Goal: Task Accomplishment & Management: Manage account settings

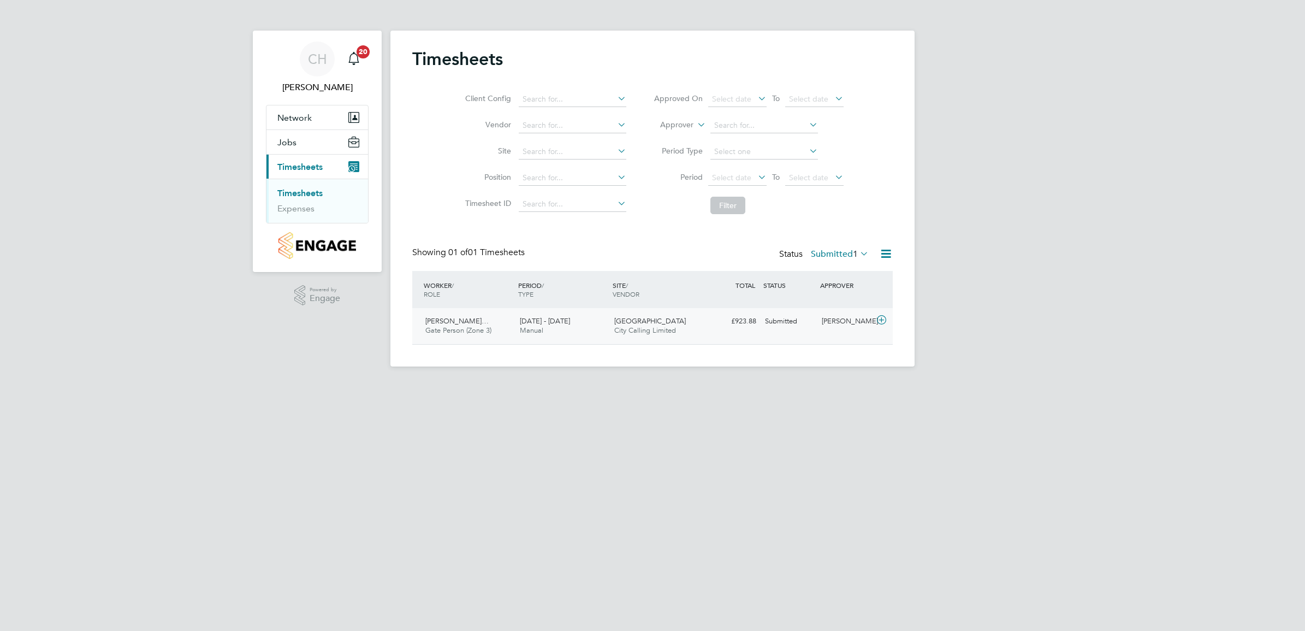
scroll to position [27, 94]
click at [598, 341] on div "Ovidiu-Constantin Tarab… Gate Person (Zone 3) 4 - 10 Aug 2025 4 - 10 Aug 2025 M…" at bounding box center [652, 326] width 481 height 36
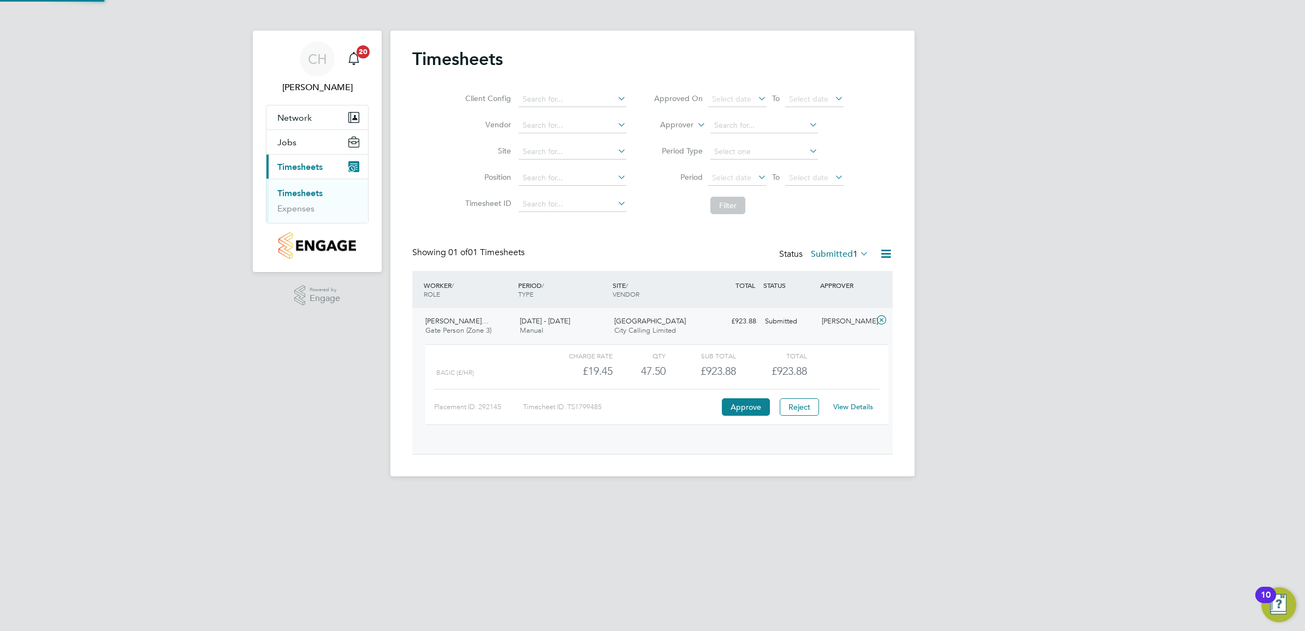
scroll to position [18, 106]
click at [752, 403] on button "Approve" at bounding box center [746, 406] width 48 height 17
click at [737, 410] on button "Approve" at bounding box center [746, 406] width 48 height 17
click at [303, 215] on ul "Timesheets Expenses" at bounding box center [317, 201] width 102 height 44
click at [302, 206] on link "Expenses" at bounding box center [295, 208] width 37 height 10
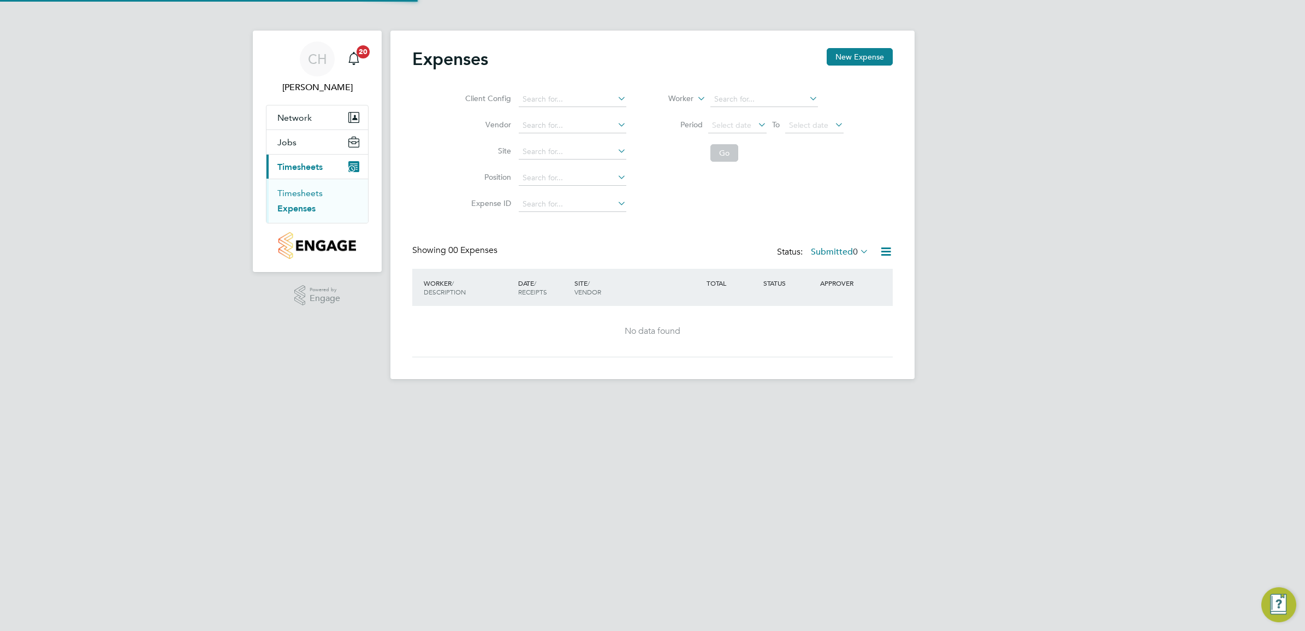
click at [303, 195] on link "Timesheets" at bounding box center [299, 193] width 45 height 10
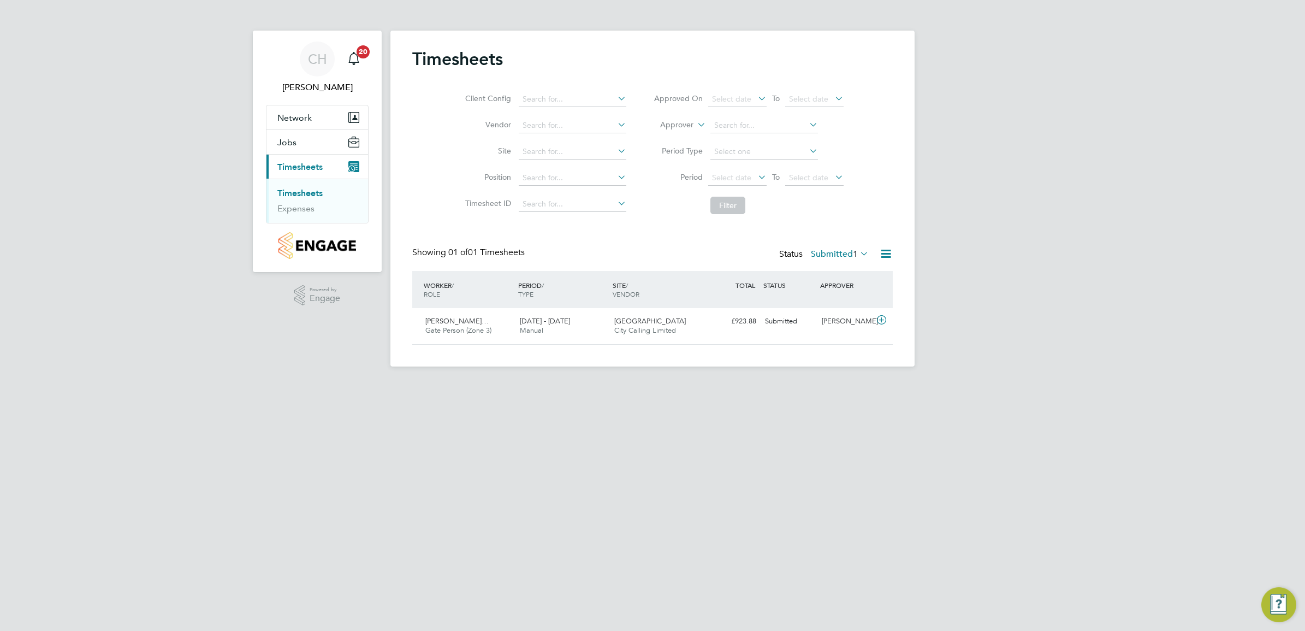
scroll to position [27, 94]
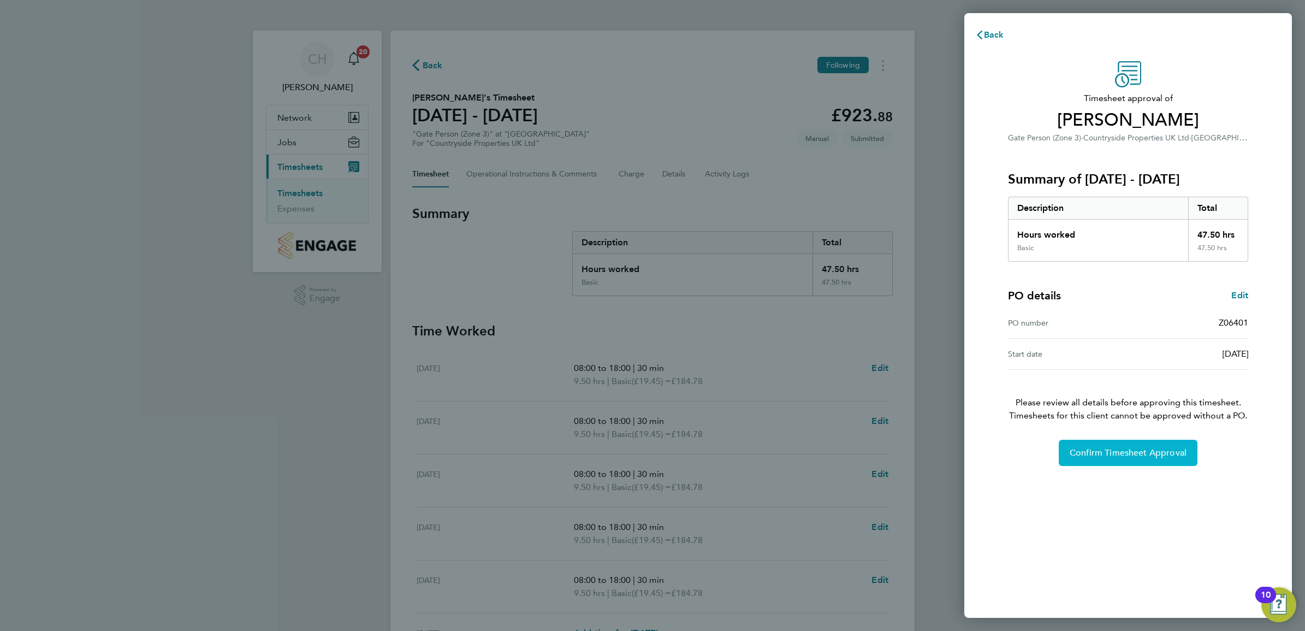
click at [1159, 452] on span "Confirm Timesheet Approval" at bounding box center [1128, 452] width 117 height 11
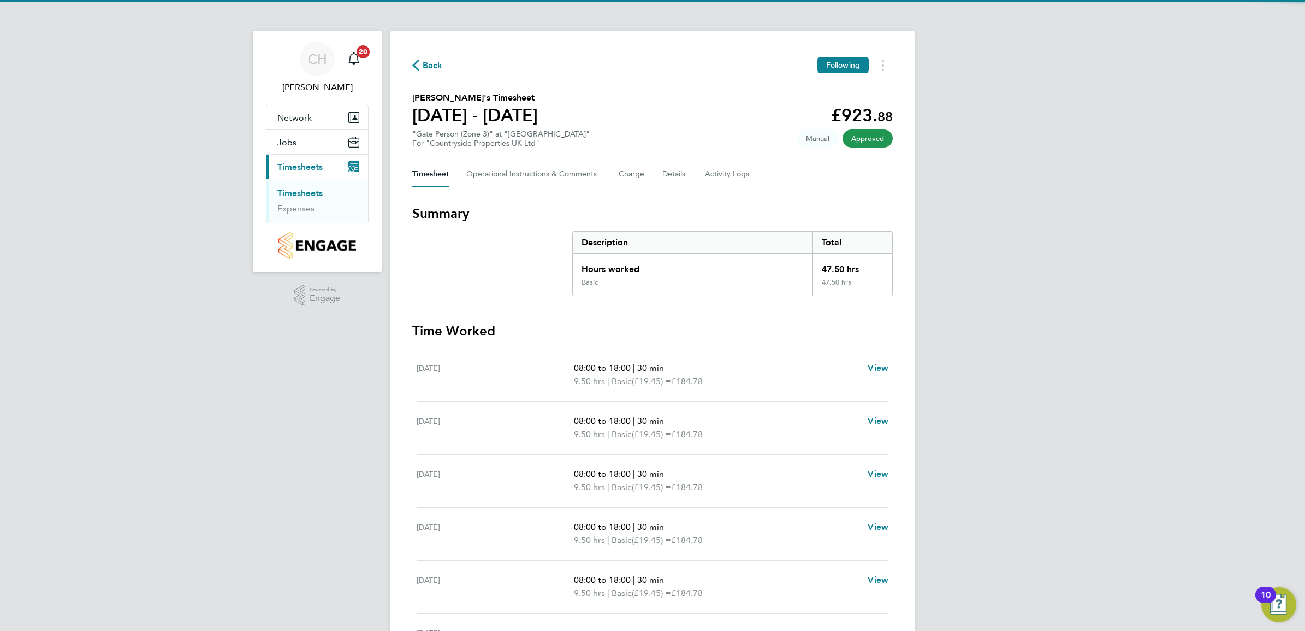
click at [298, 190] on link "Timesheets" at bounding box center [299, 193] width 45 height 10
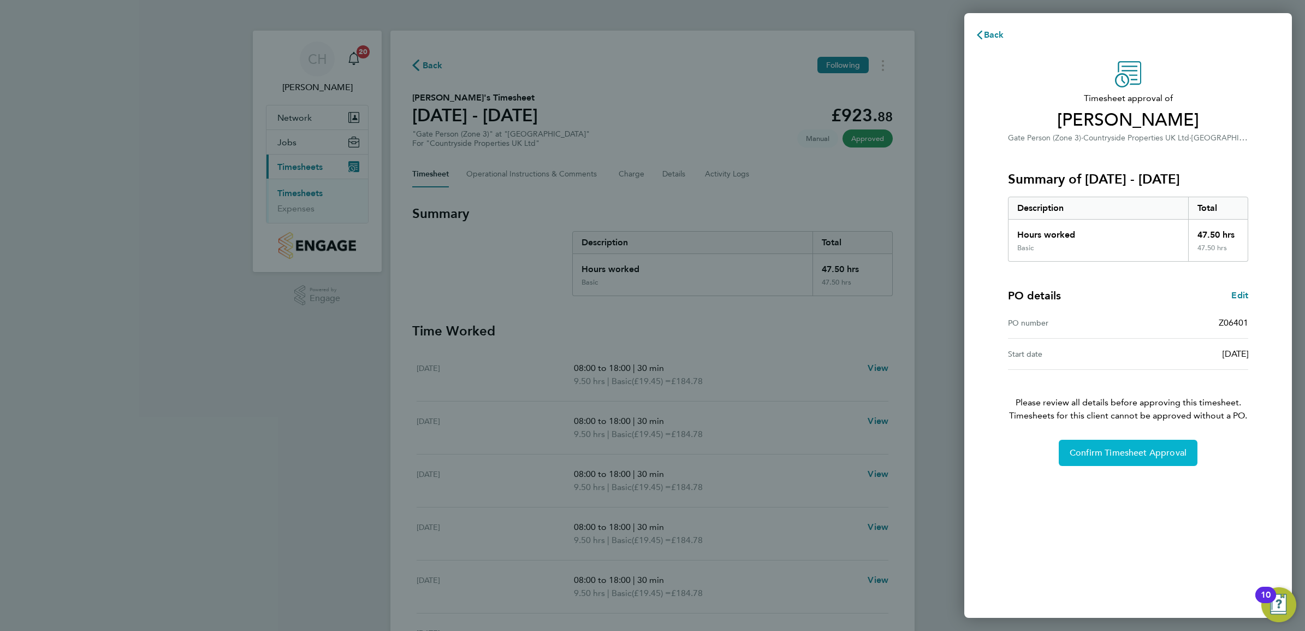
click at [1139, 459] on button "Confirm Timesheet Approval" at bounding box center [1128, 453] width 139 height 26
